Goal: Transaction & Acquisition: Purchase product/service

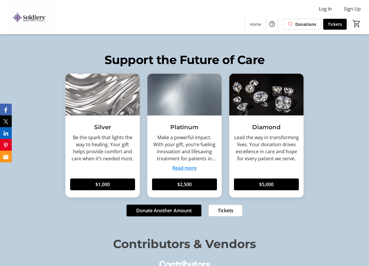
scroll to position [646, 0]
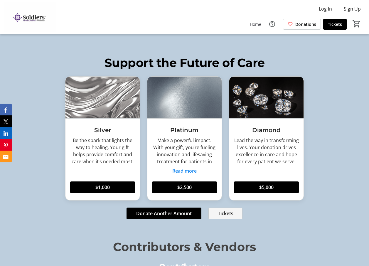
click at [225, 217] on span "Tickets" at bounding box center [226, 213] width 16 height 7
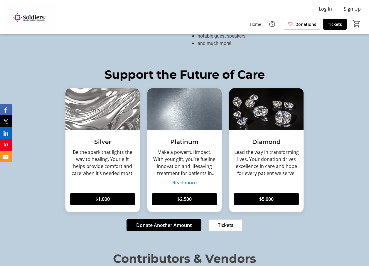
scroll to position [646, 0]
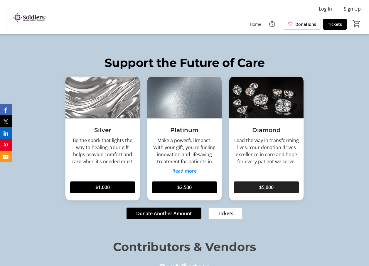
click at [265, 191] on span "$5,000" at bounding box center [266, 187] width 14 height 7
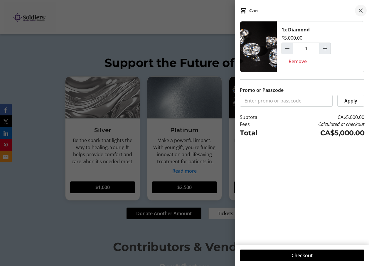
click at [362, 9] on mat-icon at bounding box center [360, 10] width 7 height 7
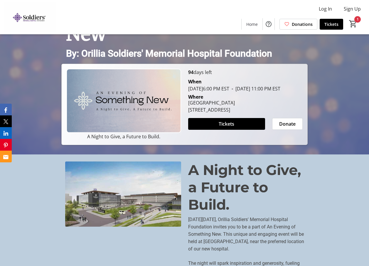
scroll to position [229, 0]
